Goal: Obtain resource: Download file/media

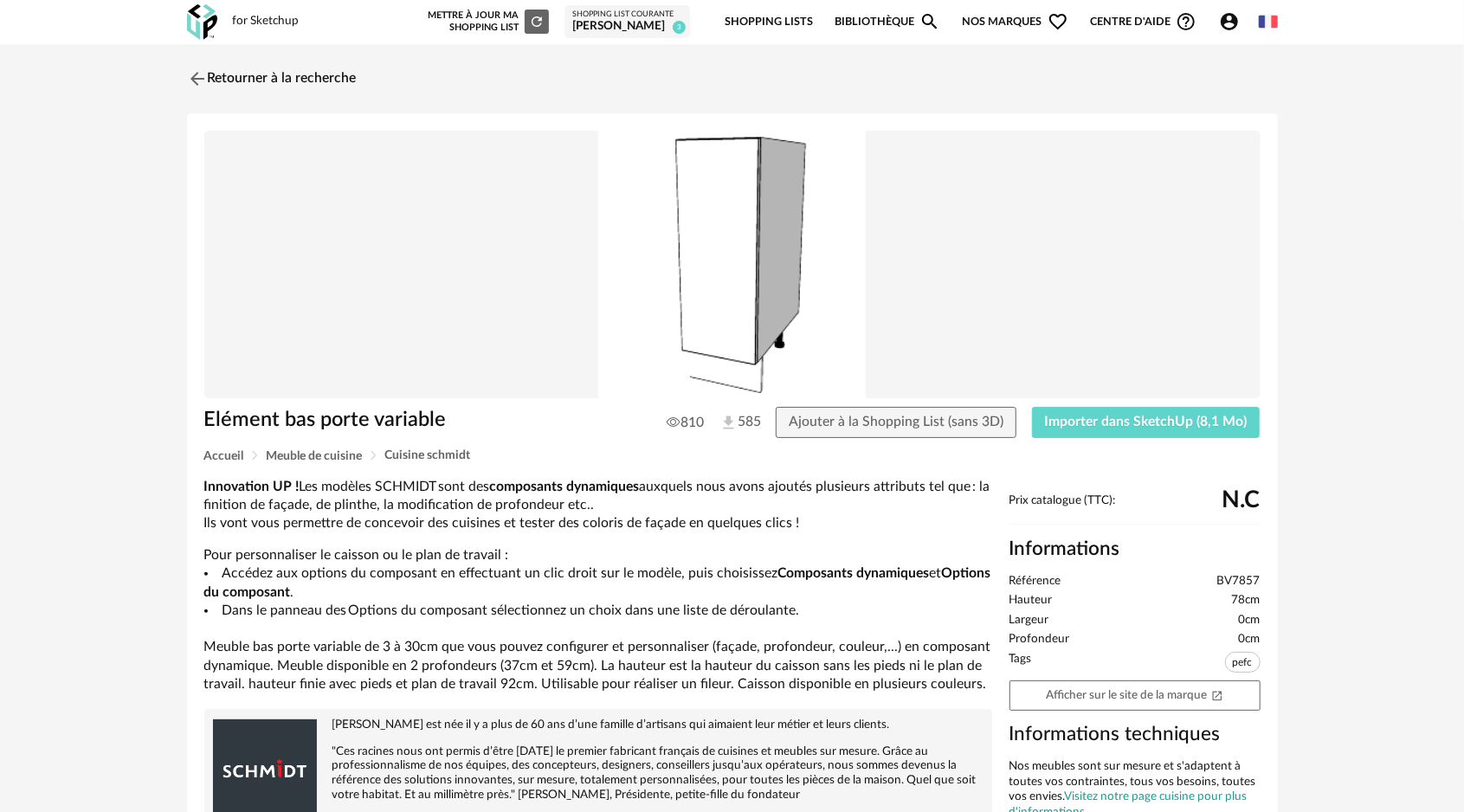
click at [705, 278] on img at bounding box center [732, 265] width 1056 height 269
click at [1078, 416] on span "Importer dans SketchUp (8,1 Mo)" at bounding box center [1147, 421] width 203 height 14
click at [194, 79] on img at bounding box center [195, 78] width 25 height 25
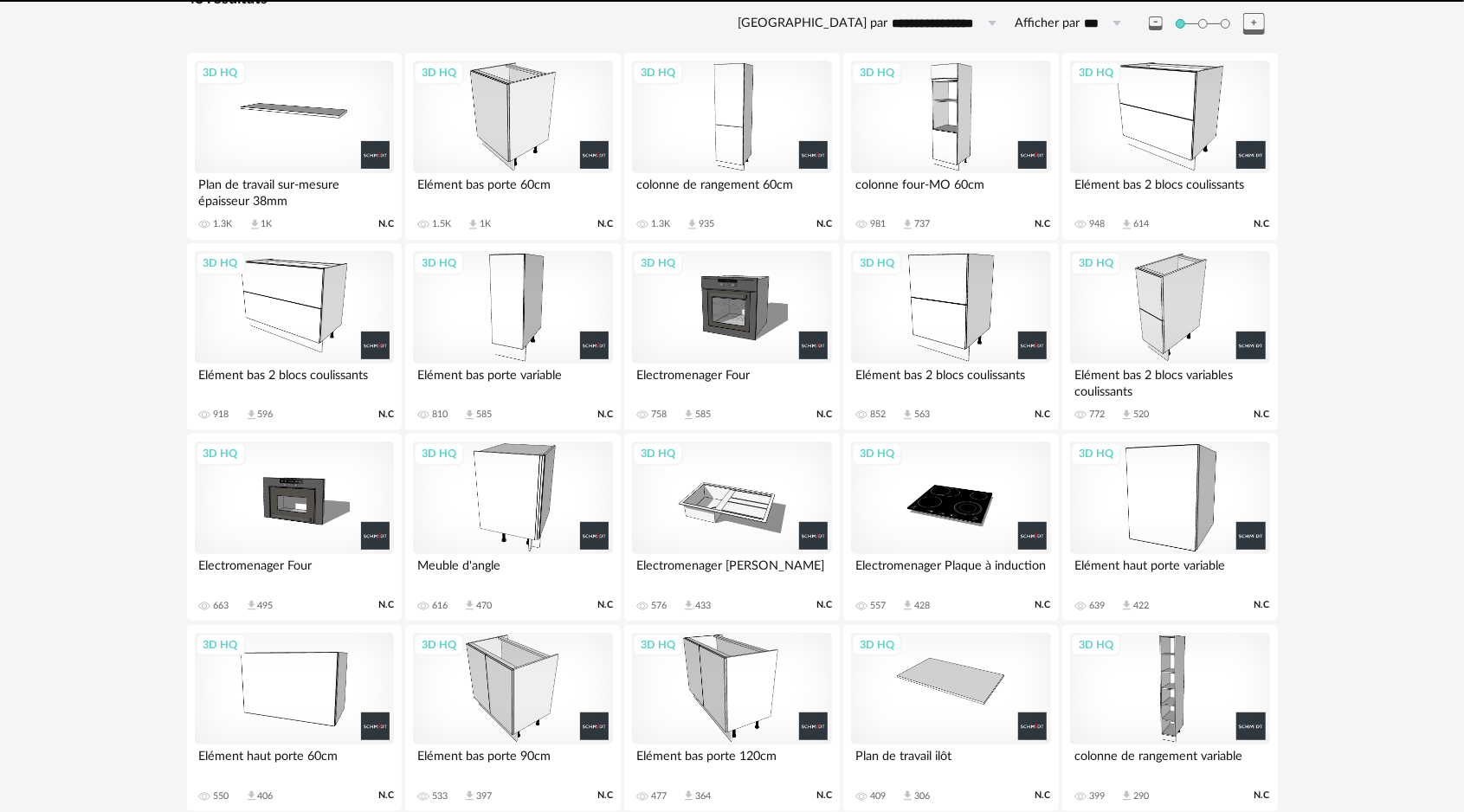
scroll to position [339, 0]
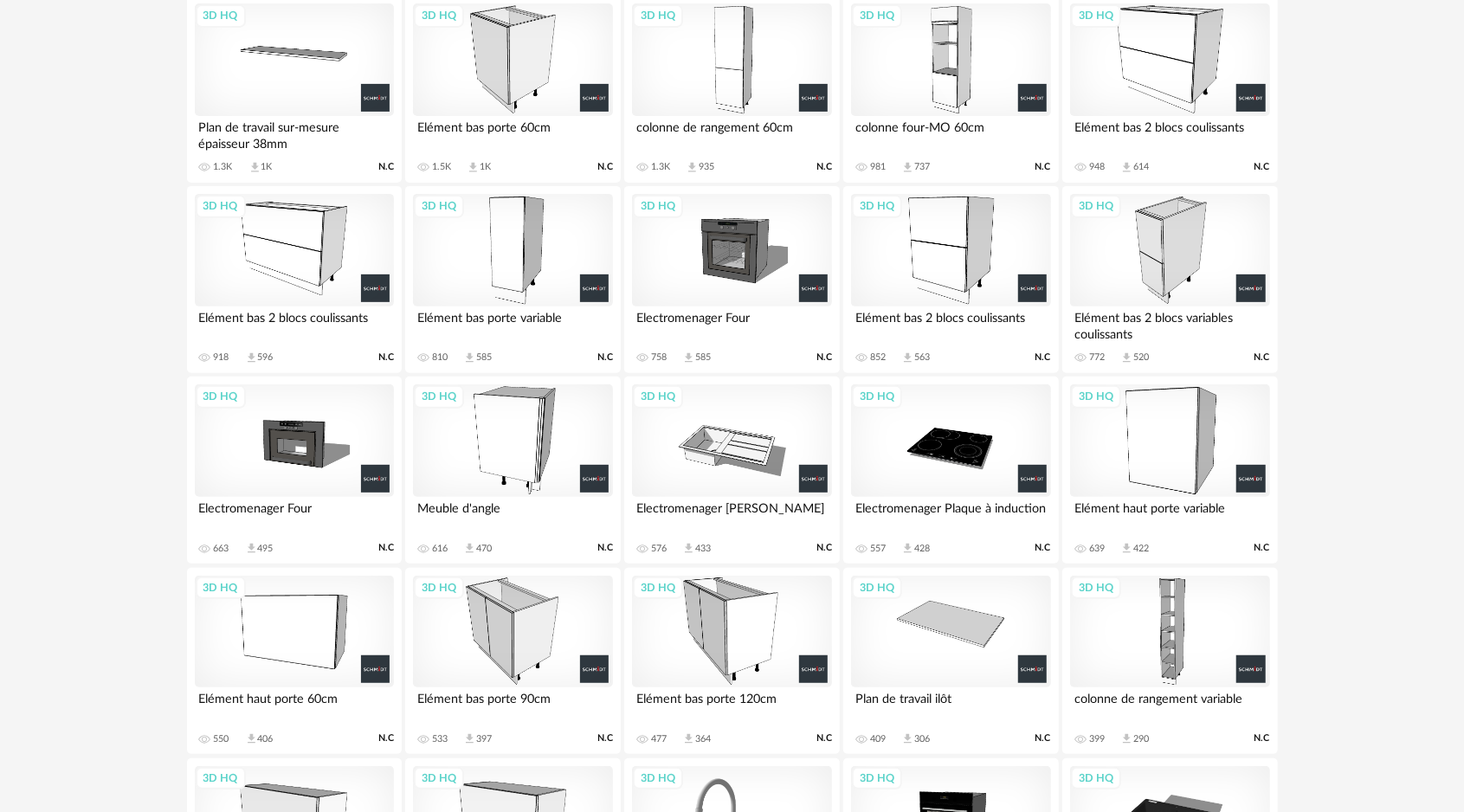
click at [260, 235] on div "3D HQ" at bounding box center [294, 250] width 199 height 112
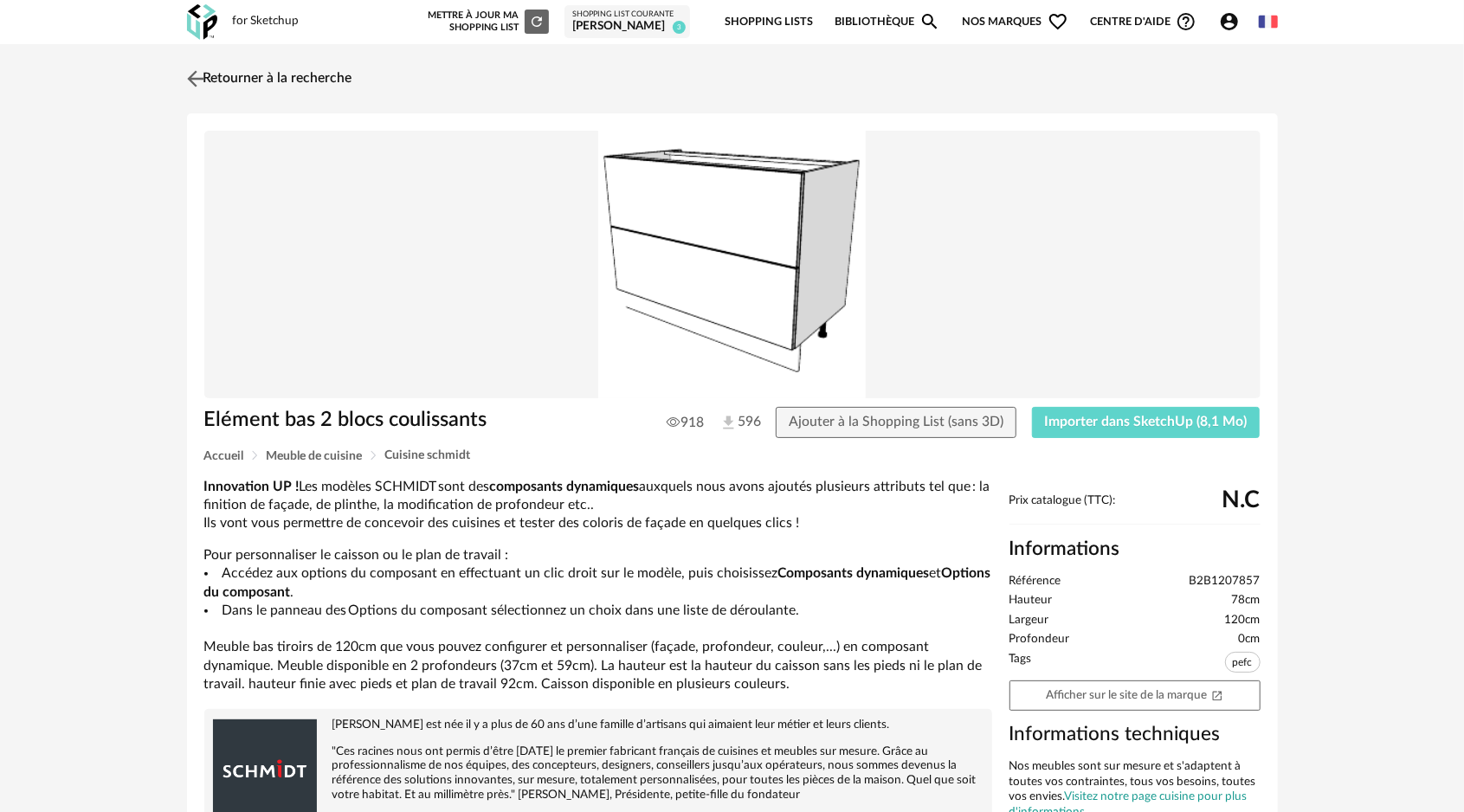
click at [199, 72] on img at bounding box center [195, 78] width 25 height 25
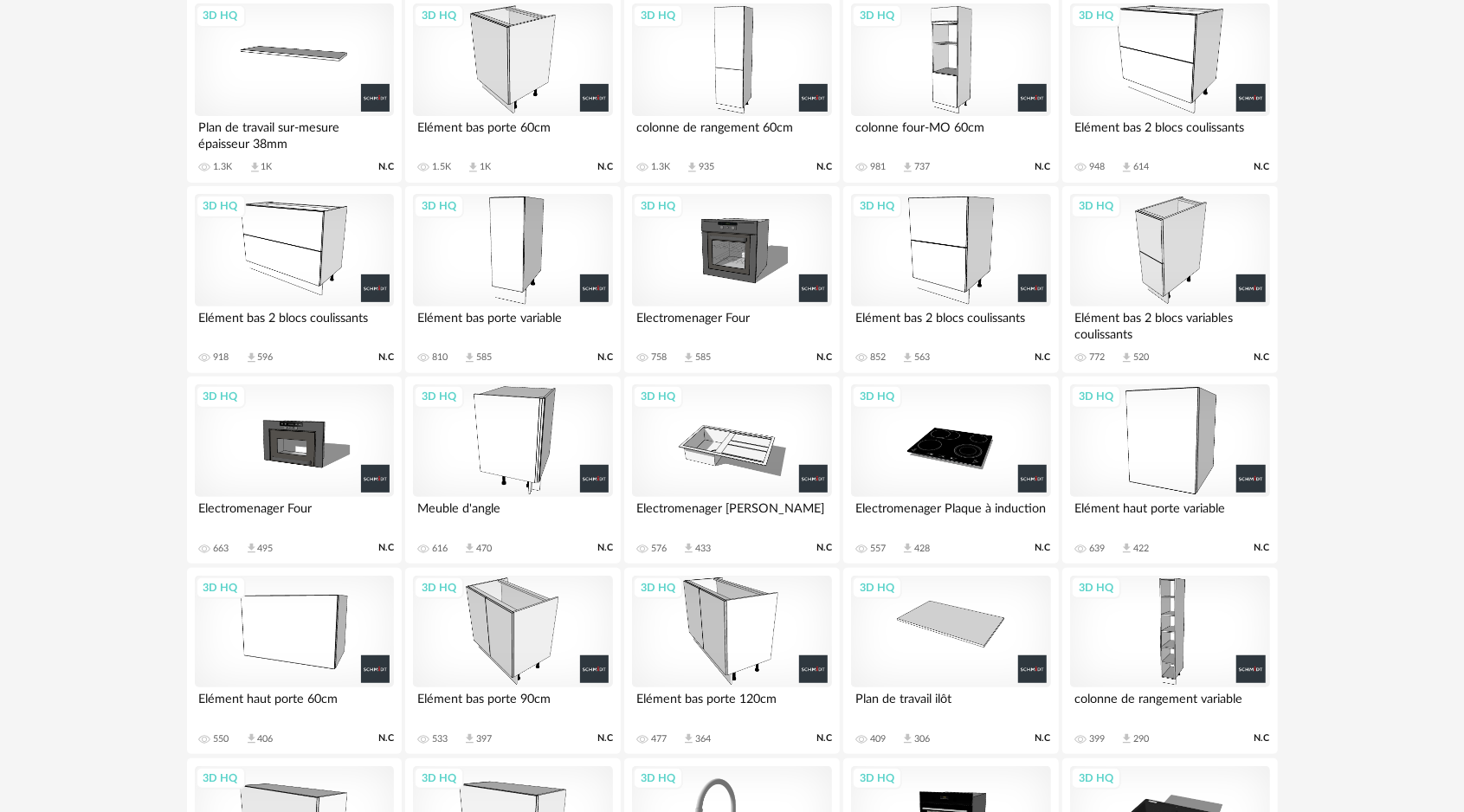
click at [1181, 58] on div "3D HQ" at bounding box center [1170, 60] width 199 height 112
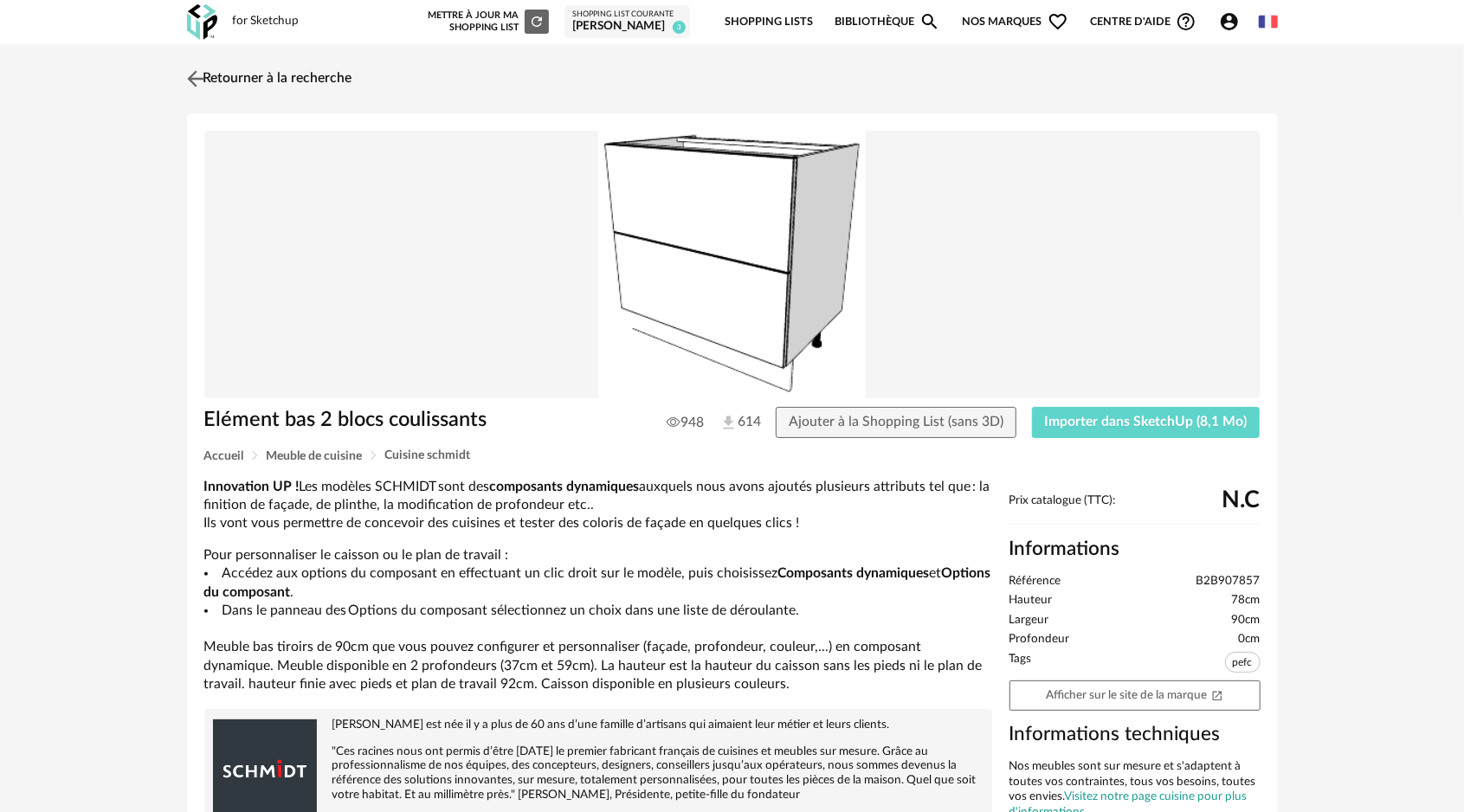
click at [186, 76] on img at bounding box center [195, 78] width 25 height 25
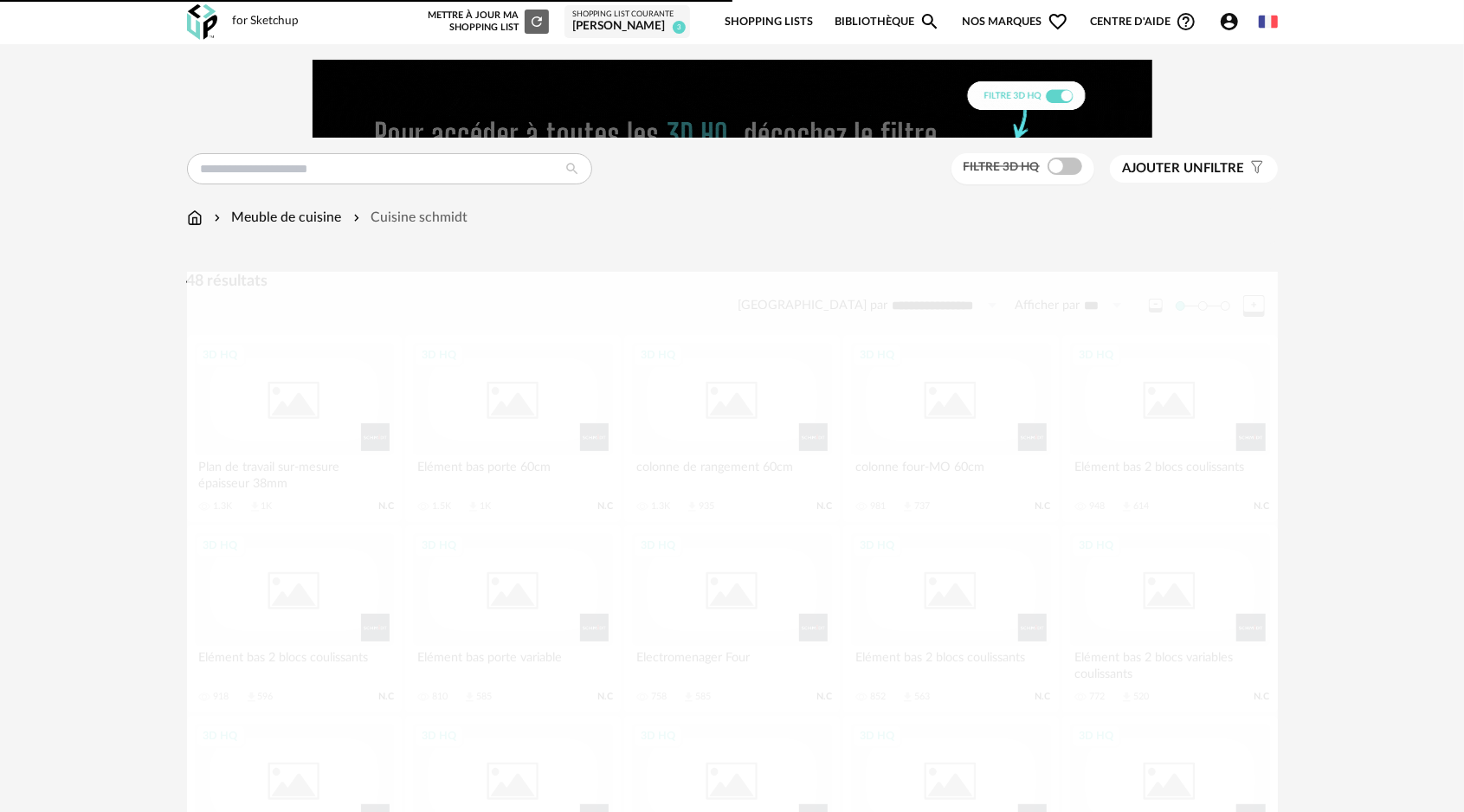
scroll to position [339, 0]
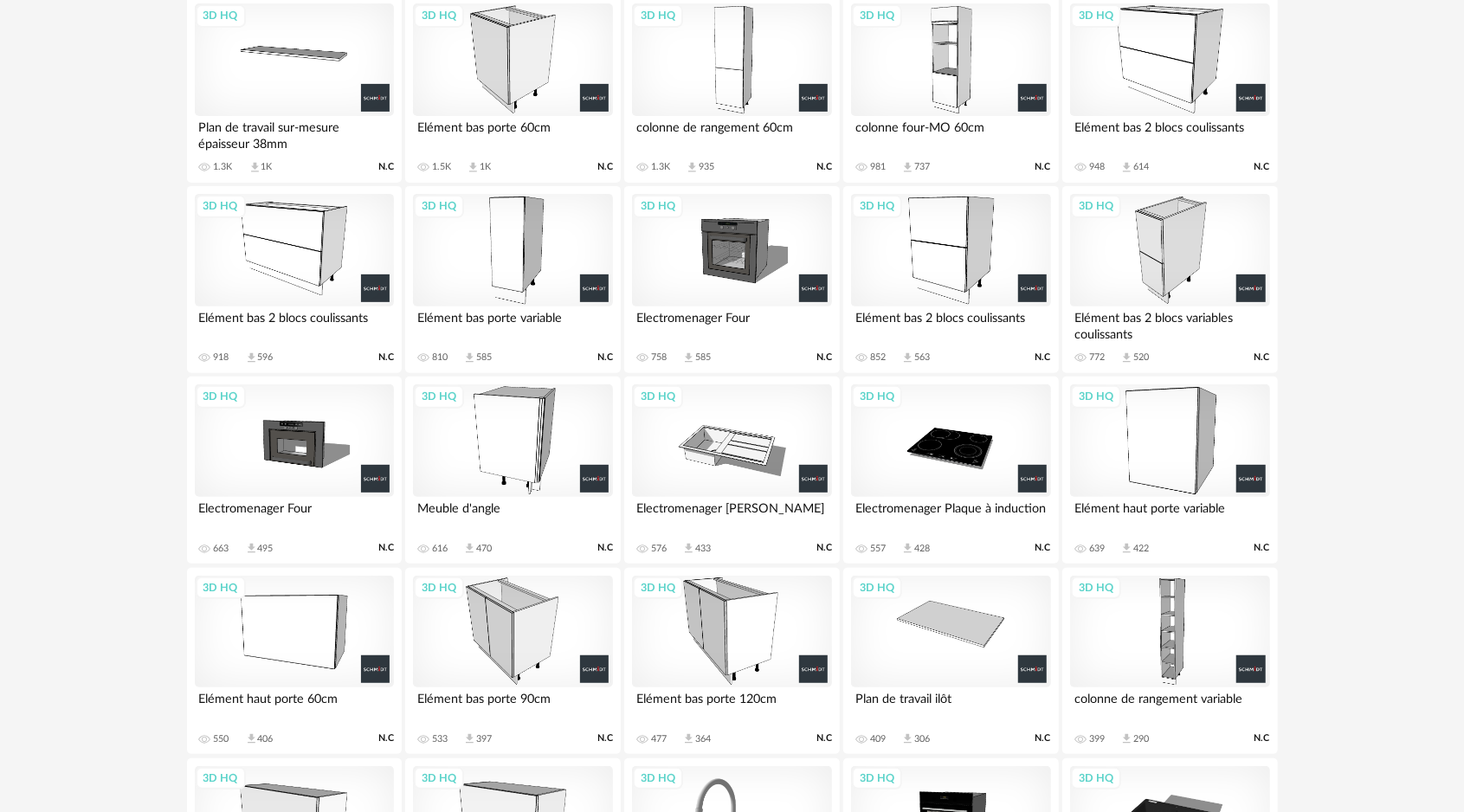
click at [1162, 59] on div "3D HQ" at bounding box center [1170, 60] width 199 height 112
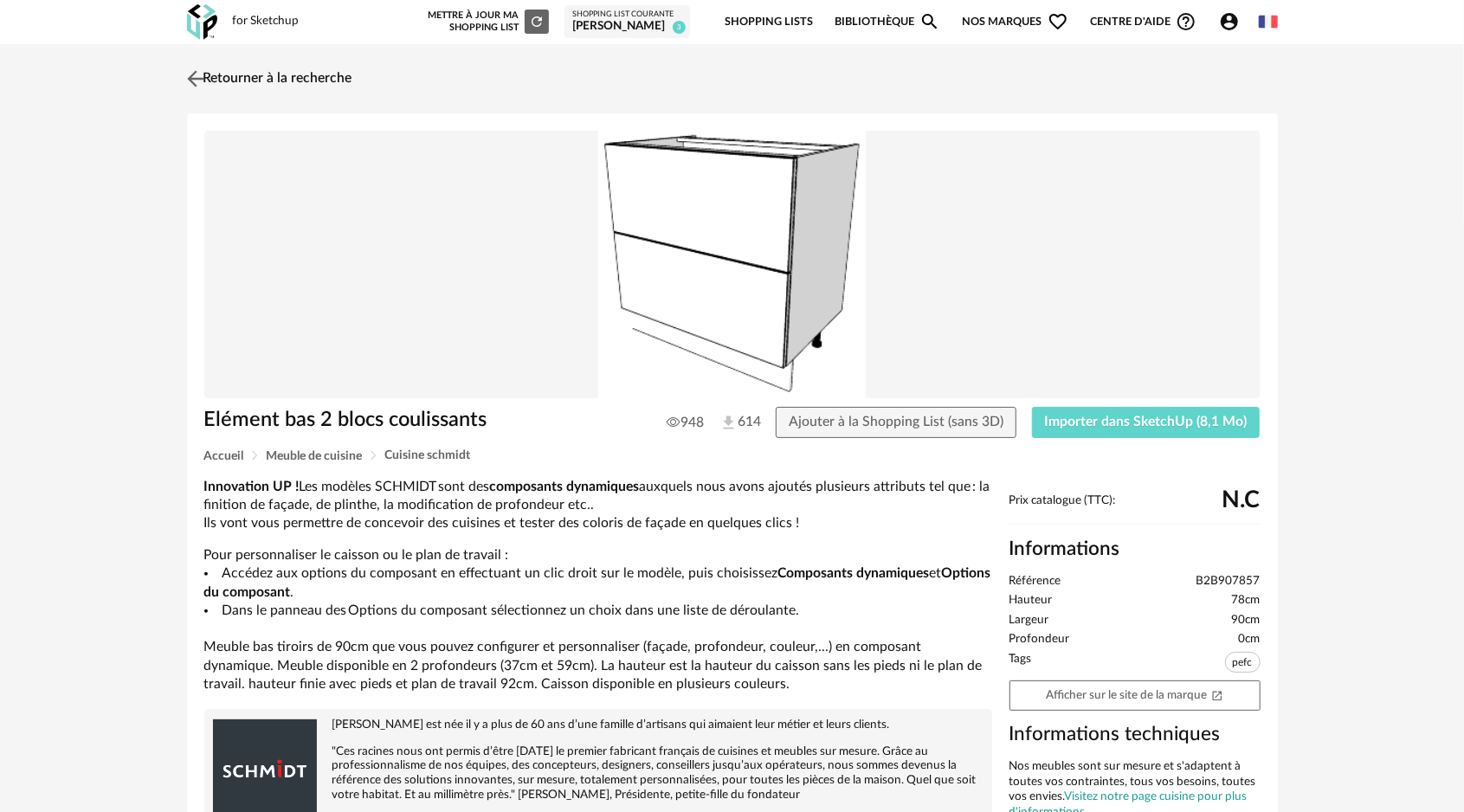
click at [190, 77] on img at bounding box center [195, 78] width 25 height 25
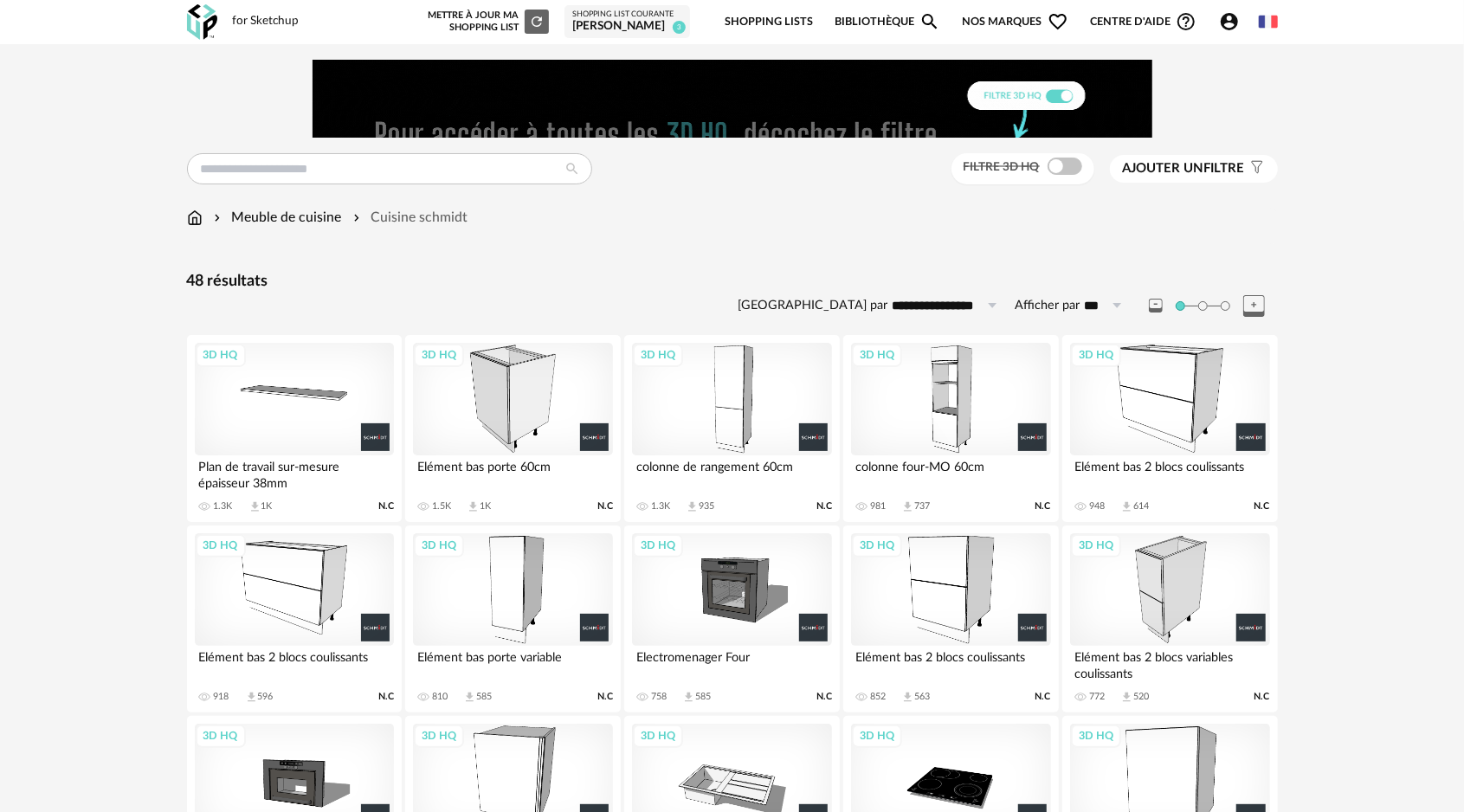
scroll to position [339, 0]
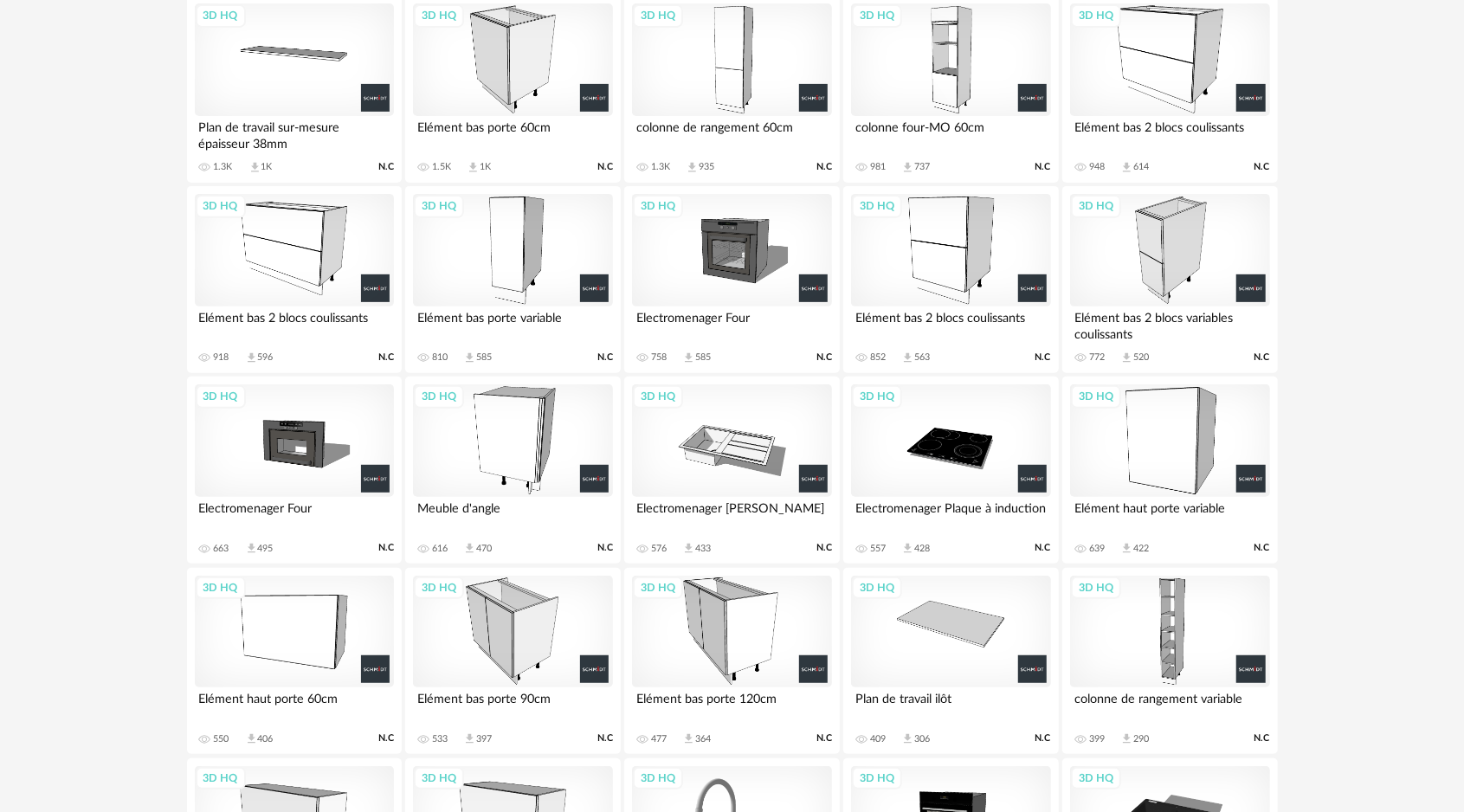
click at [1179, 251] on div "3D HQ" at bounding box center [1170, 250] width 199 height 112
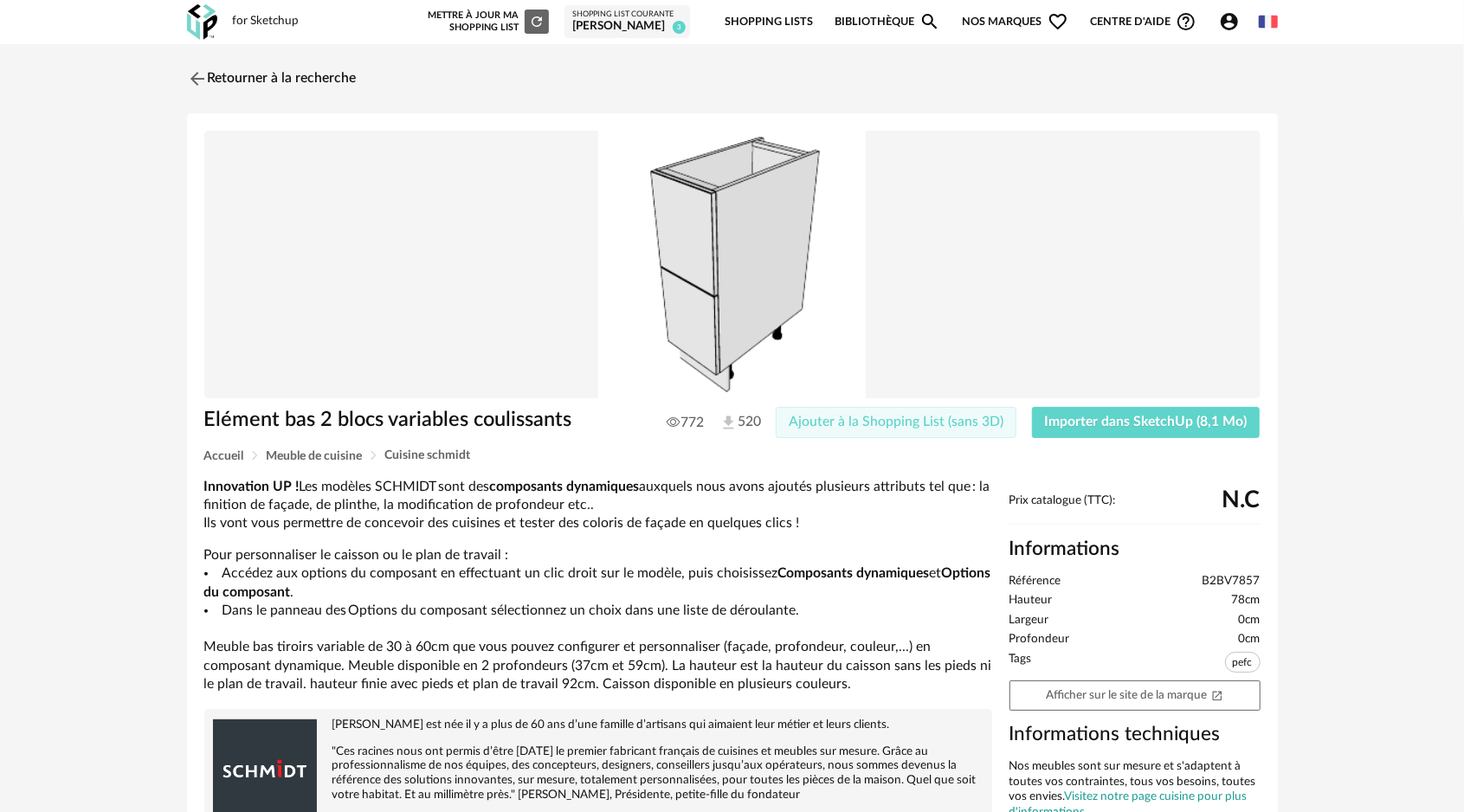
click at [900, 422] on span "Ajouter à la Shopping List (sans 3D)" at bounding box center [896, 421] width 215 height 14
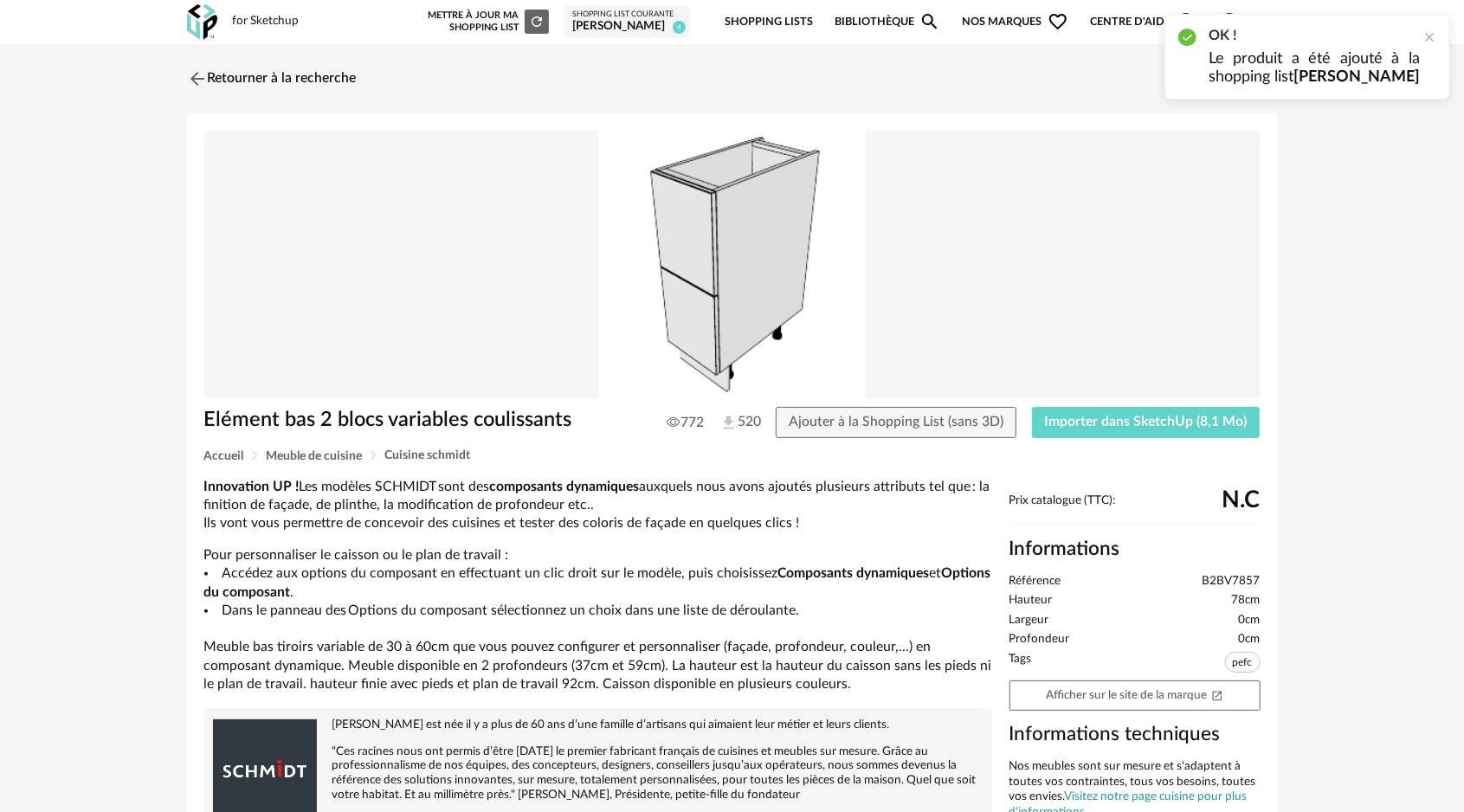
click at [1424, 45] on div "OK ! Le produit a été ajouté à la shopping list [PERSON_NAME]" at bounding box center [1306, 56] width 285 height 86
click at [1088, 430] on button "Importer dans SketchUp (8,1 Mo)" at bounding box center [1146, 422] width 228 height 31
click at [1429, 37] on div at bounding box center [1429, 37] width 14 height 14
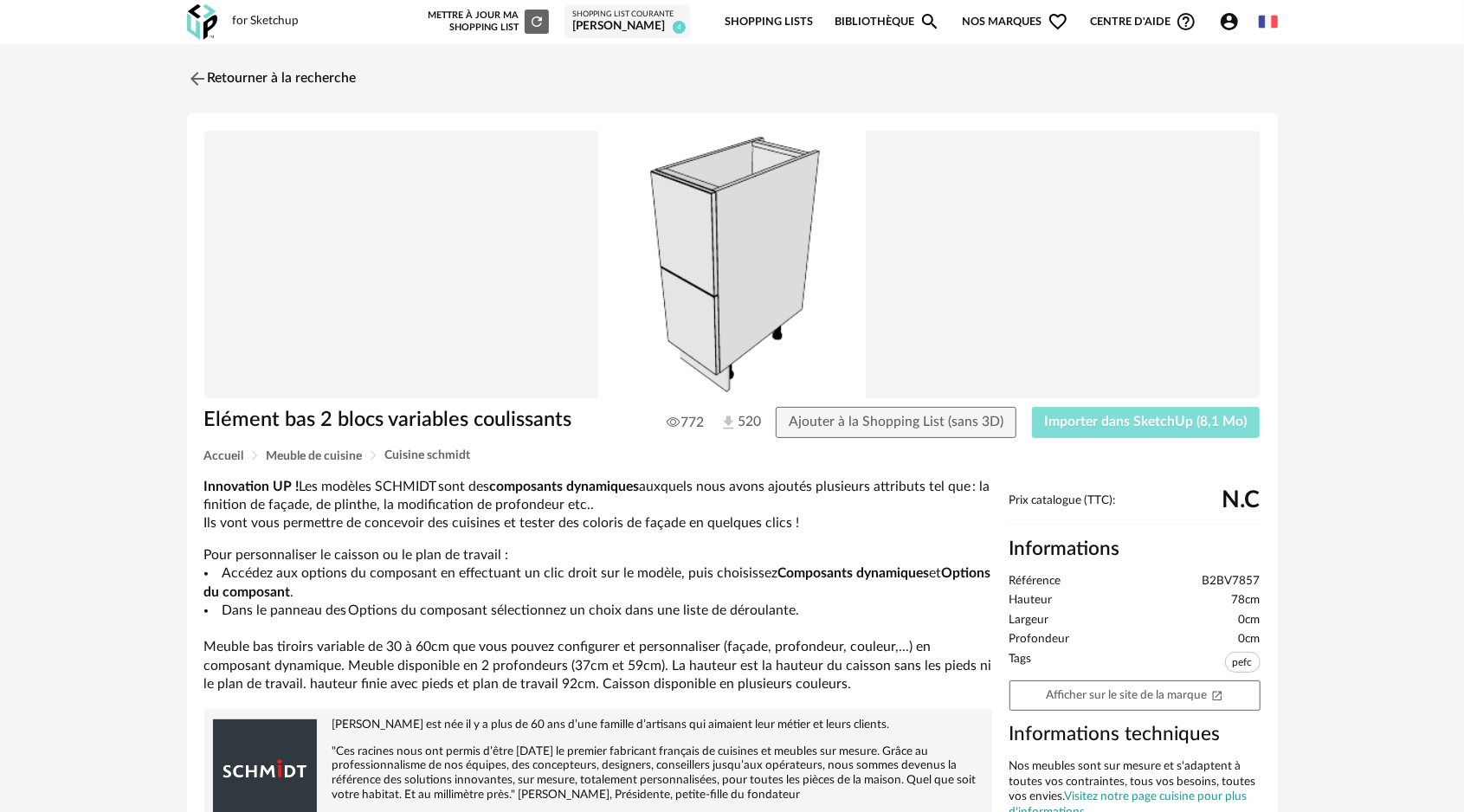
click at [1065, 420] on span "Importer dans SketchUp (8,1 Mo)" at bounding box center [1147, 421] width 203 height 14
click at [195, 72] on img at bounding box center [195, 78] width 25 height 25
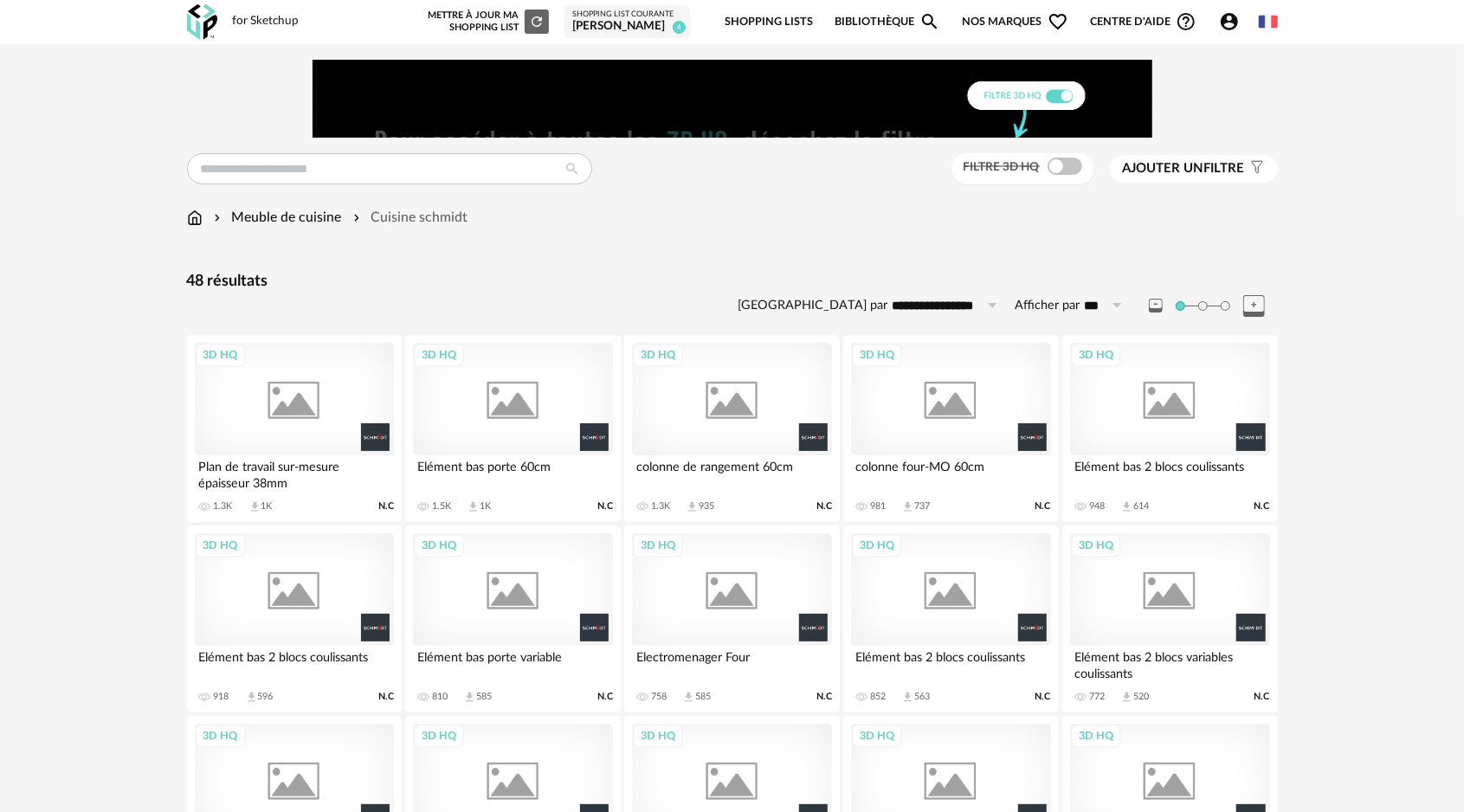
scroll to position [396, 0]
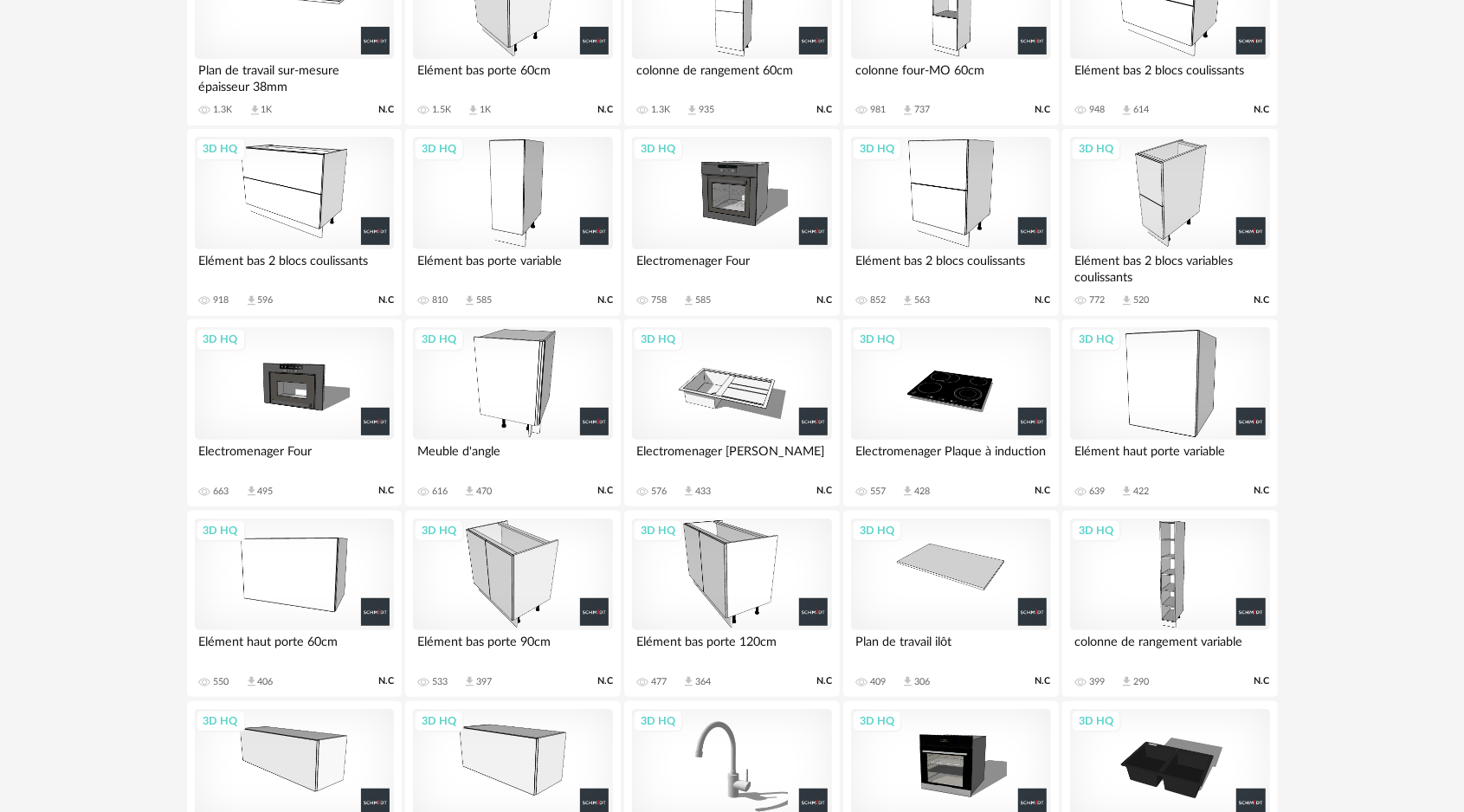
click at [516, 389] on div "3D HQ" at bounding box center [512, 383] width 199 height 112
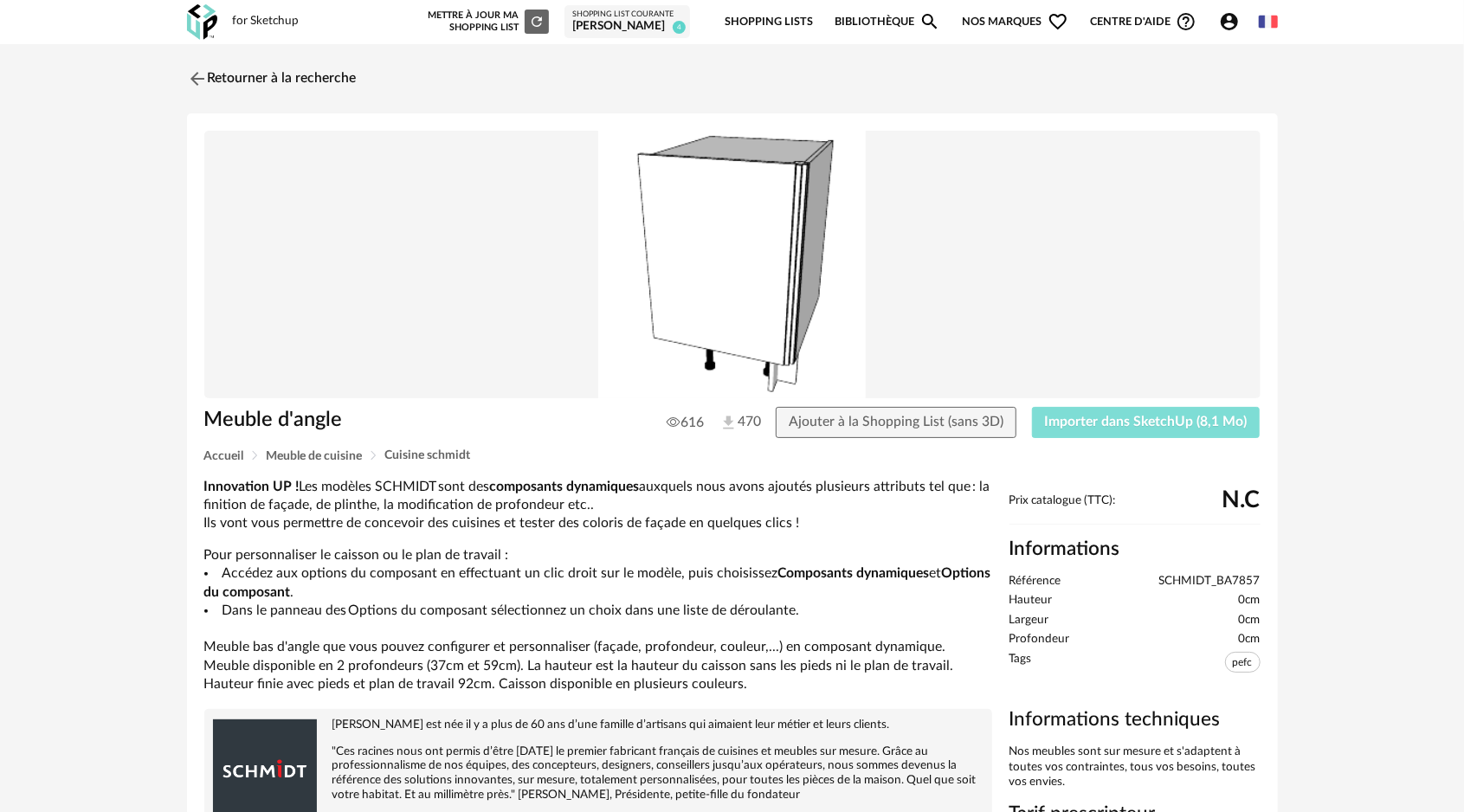
click at [1070, 420] on span "Importer dans SketchUp (8,1 Mo)" at bounding box center [1147, 421] width 203 height 14
